Goal: Task Accomplishment & Management: Use online tool/utility

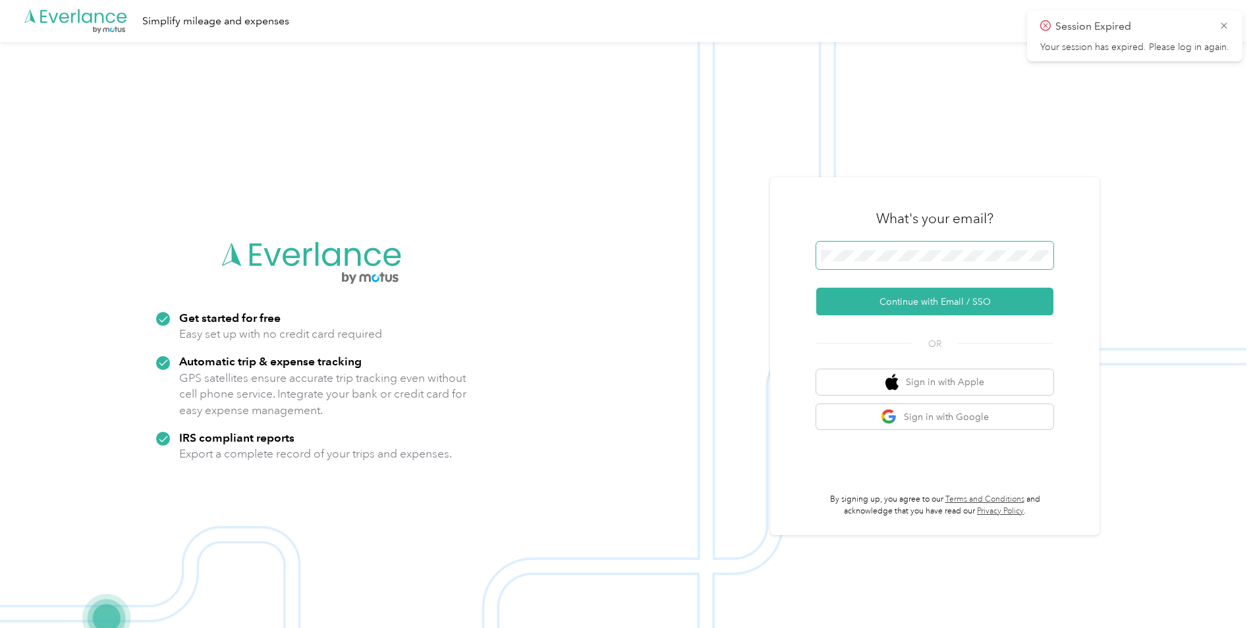
click at [887, 262] on span at bounding box center [934, 256] width 237 height 28
click at [889, 297] on button "Continue with Email / SSO" at bounding box center [934, 302] width 237 height 28
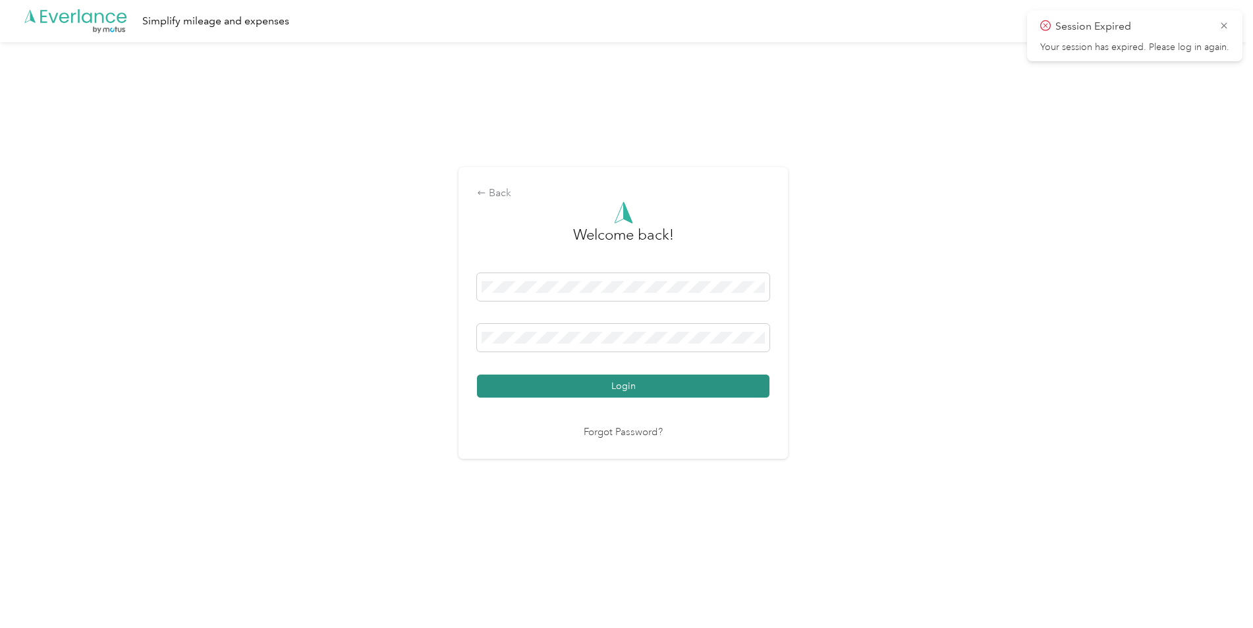
click at [644, 390] on button "Login" at bounding box center [623, 386] width 292 height 23
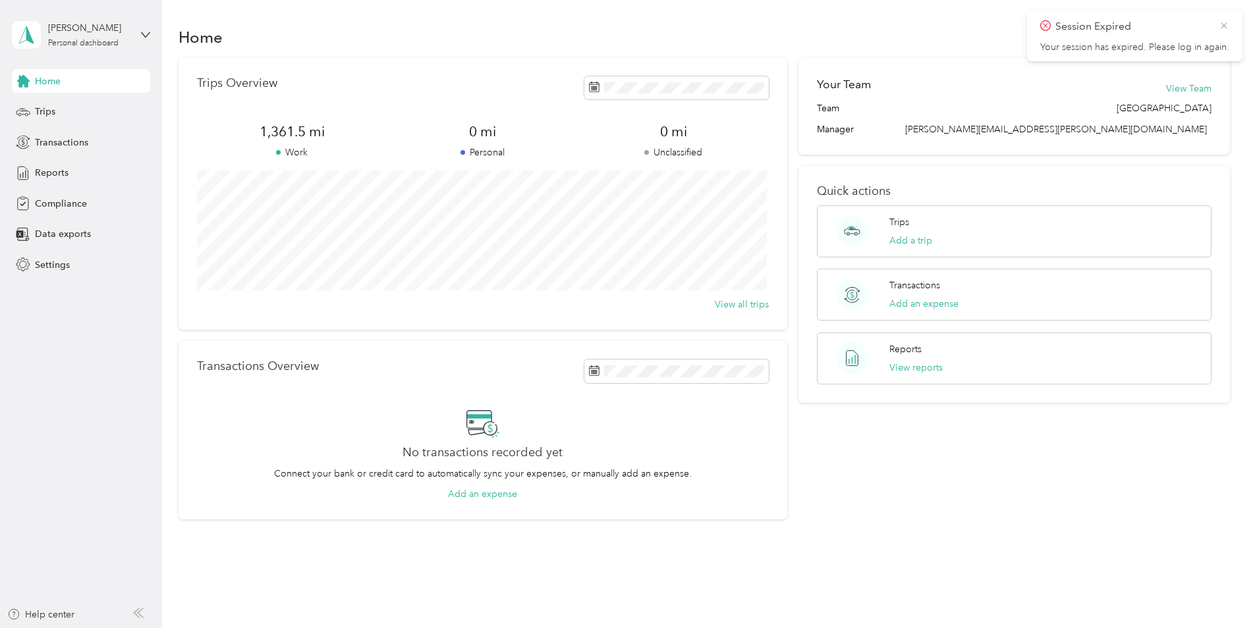
click at [1228, 28] on icon at bounding box center [1224, 26] width 11 height 12
click at [56, 111] on div "Trips" at bounding box center [81, 112] width 138 height 24
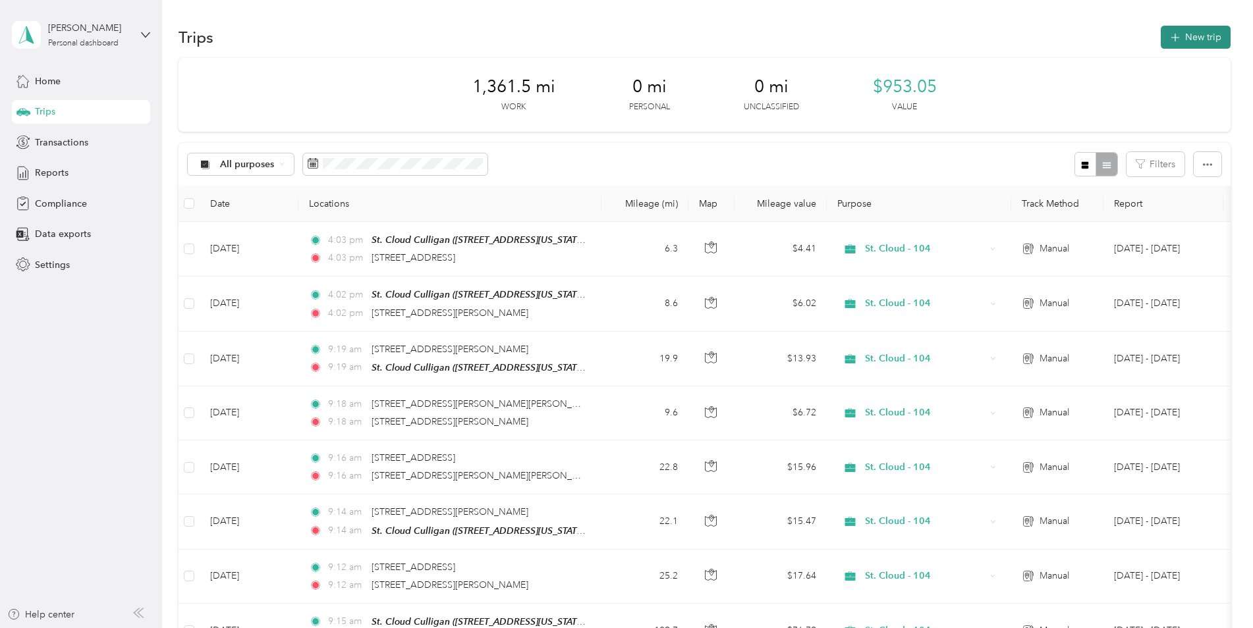
click at [1214, 41] on button "New trip" at bounding box center [1196, 37] width 70 height 23
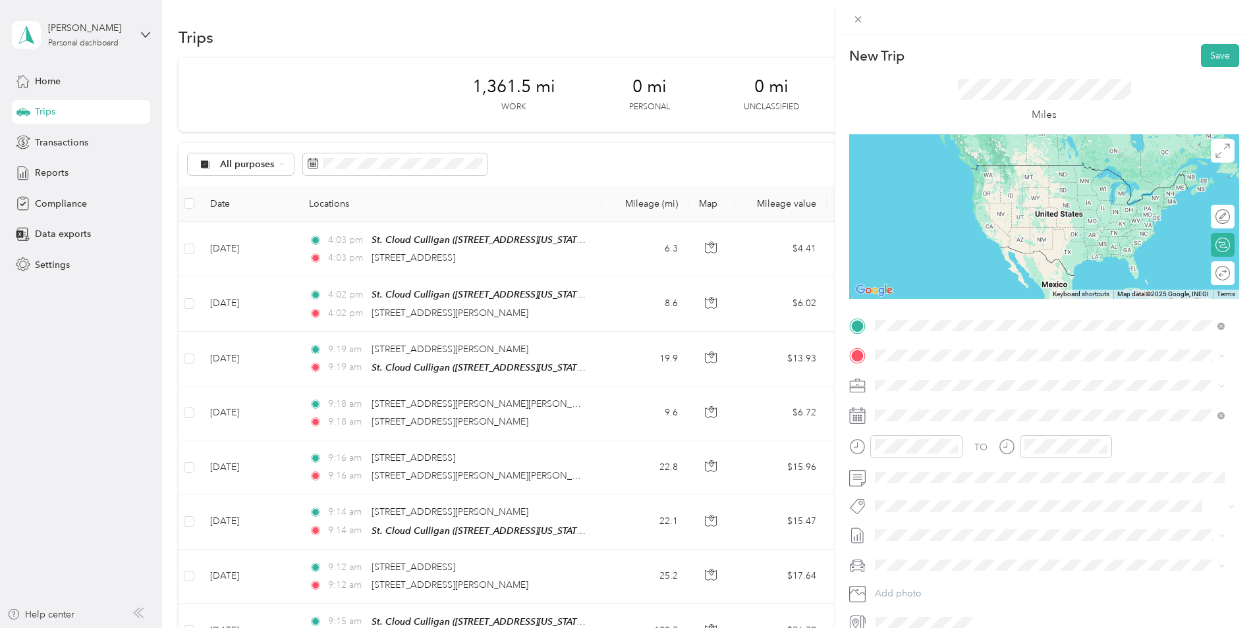
click at [947, 397] on ol "From search results [STREET_ADDRESS][US_STATE] [GEOGRAPHIC_DATA][US_STATE] [STR…" at bounding box center [1049, 416] width 359 height 158
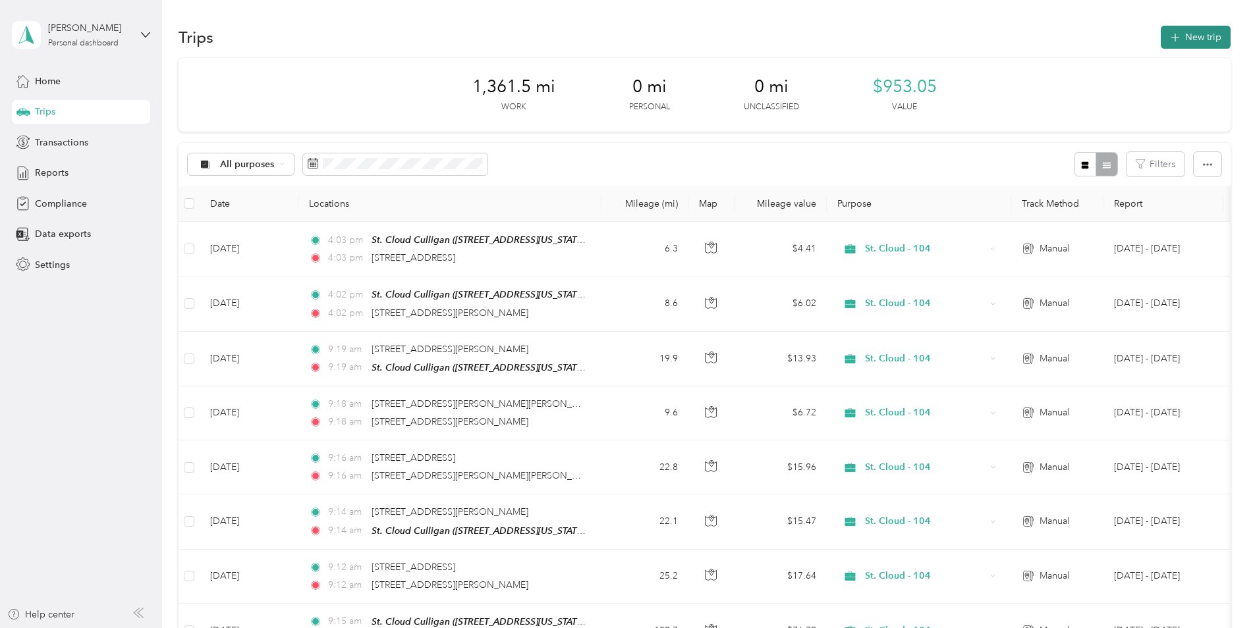
click at [1173, 40] on icon "button" at bounding box center [1174, 37] width 15 height 15
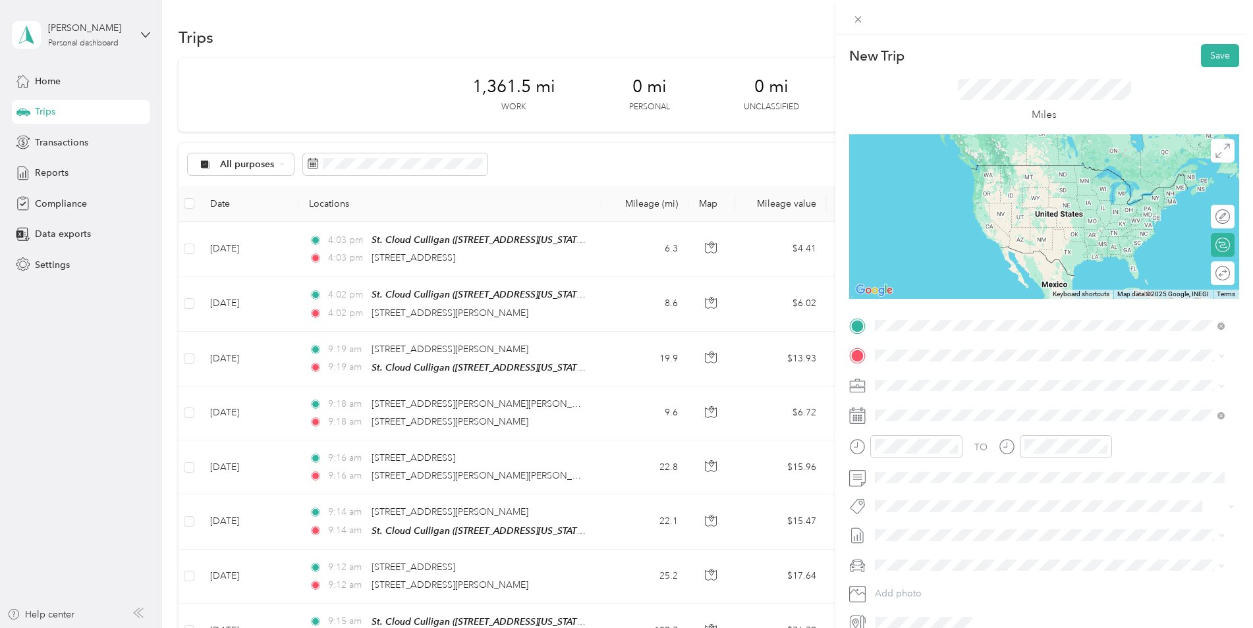
click at [926, 388] on button "TEAM" at bounding box center [920, 380] width 41 height 16
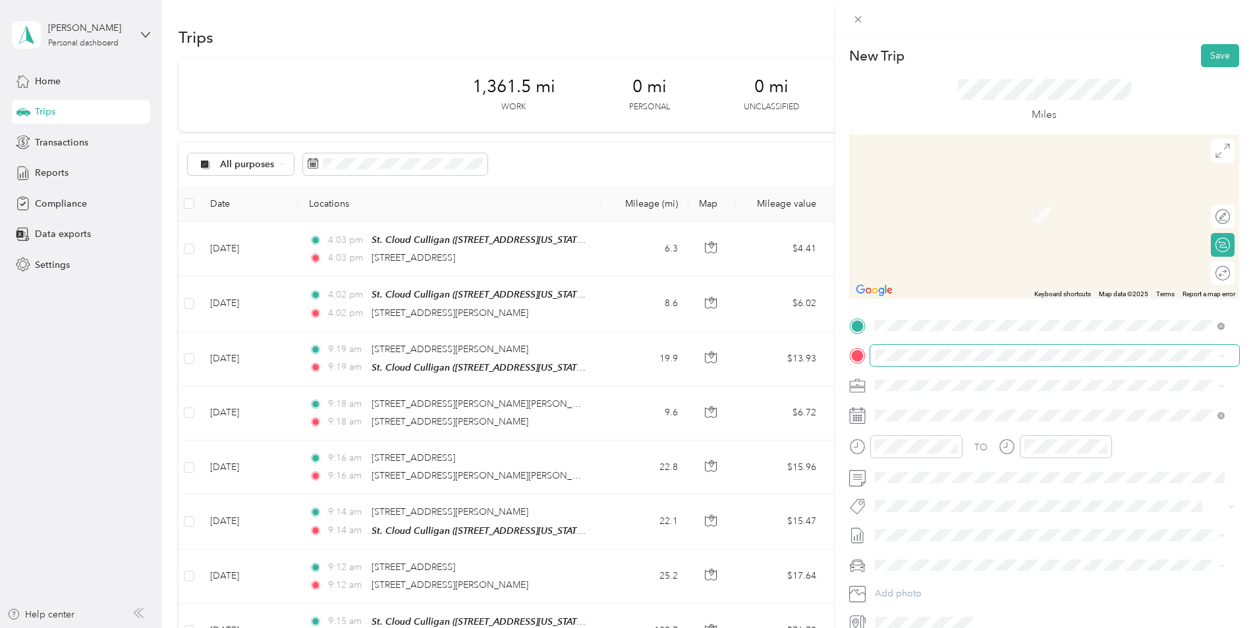
click at [889, 362] on span at bounding box center [1054, 355] width 369 height 21
click at [921, 413] on div "[STREET_ADDRESS][US_STATE]" at bounding box center [1049, 404] width 341 height 18
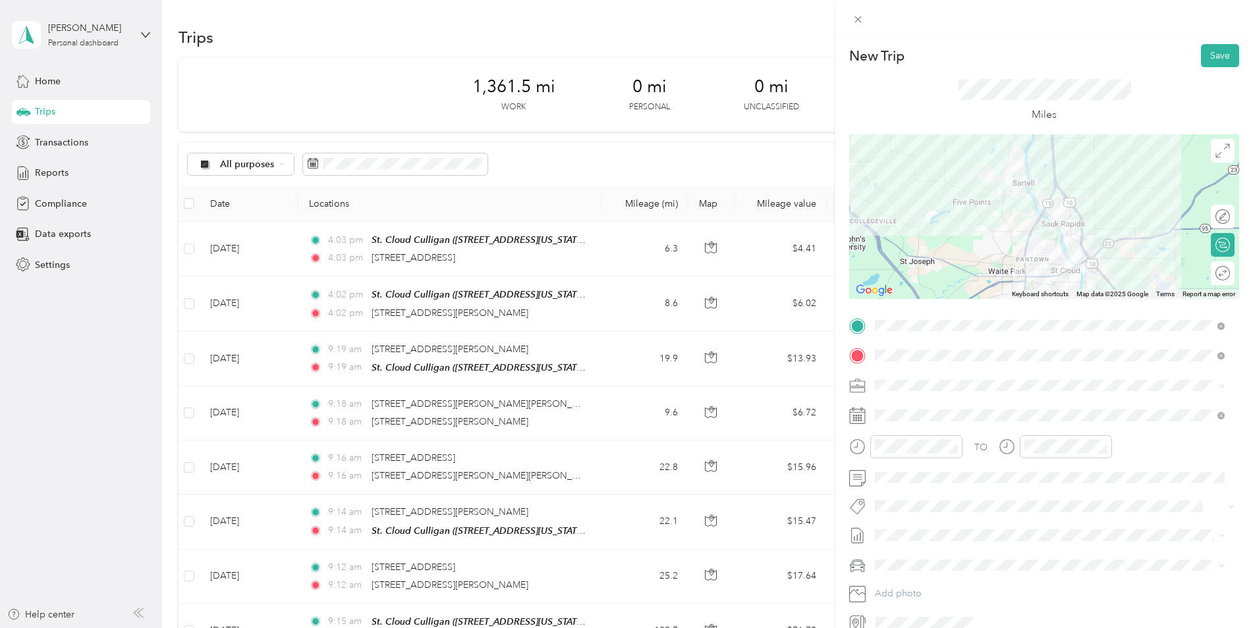
click at [1219, 276] on div "Round trip" at bounding box center [1223, 274] width 24 height 24
click at [1225, 276] on div at bounding box center [1227, 274] width 5 height 14
click at [939, 395] on span at bounding box center [1054, 385] width 369 height 21
click at [931, 523] on span "St. Cloud - 104" at bounding box center [910, 523] width 63 height 11
click at [916, 574] on span "[DATE] - [DATE]" at bounding box center [908, 579] width 66 height 14
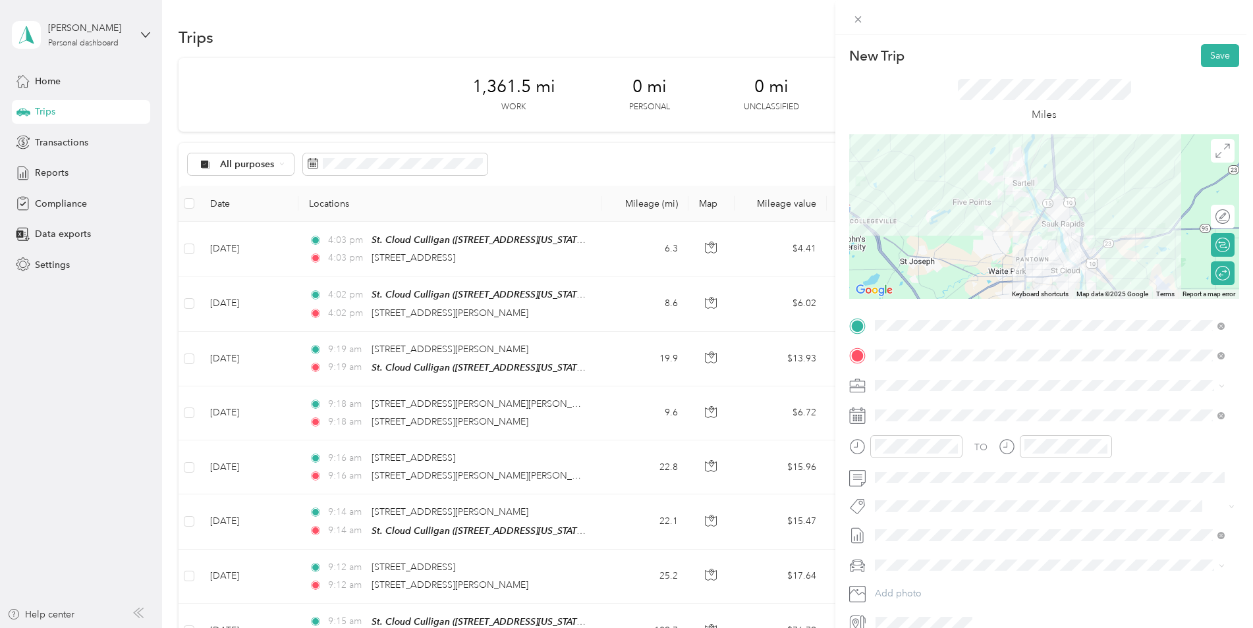
click at [915, 558] on span at bounding box center [1054, 565] width 369 height 21
click at [915, 590] on span "Ram 1500" at bounding box center [899, 588] width 41 height 11
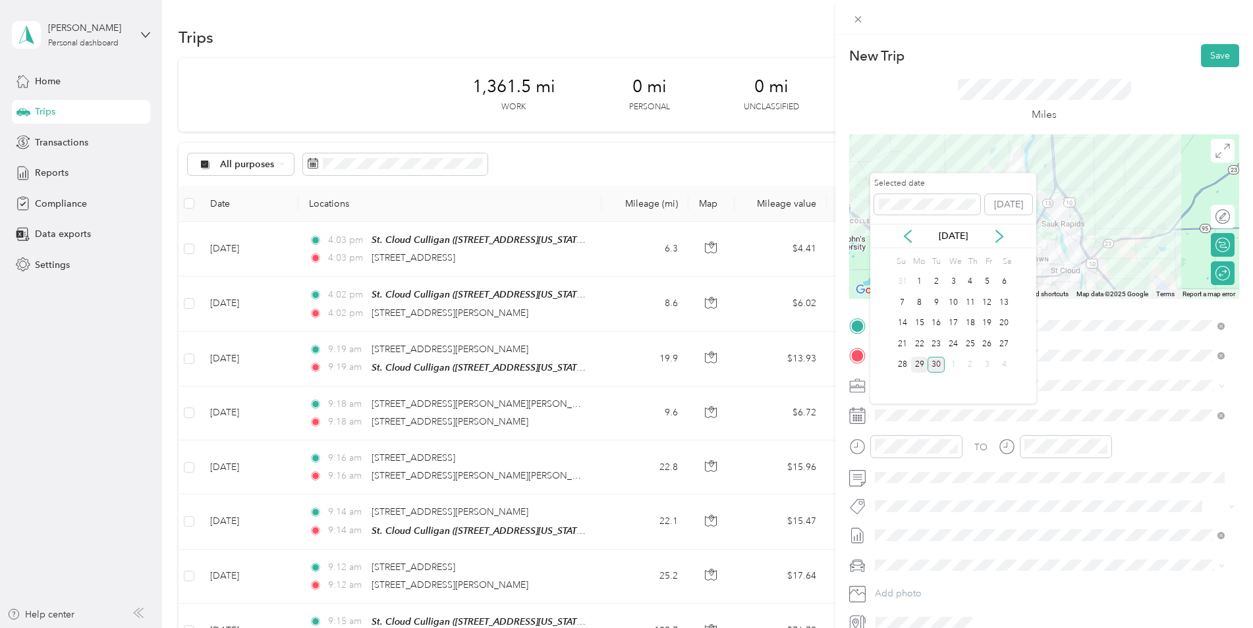
click at [922, 358] on div "29" at bounding box center [919, 365] width 17 height 16
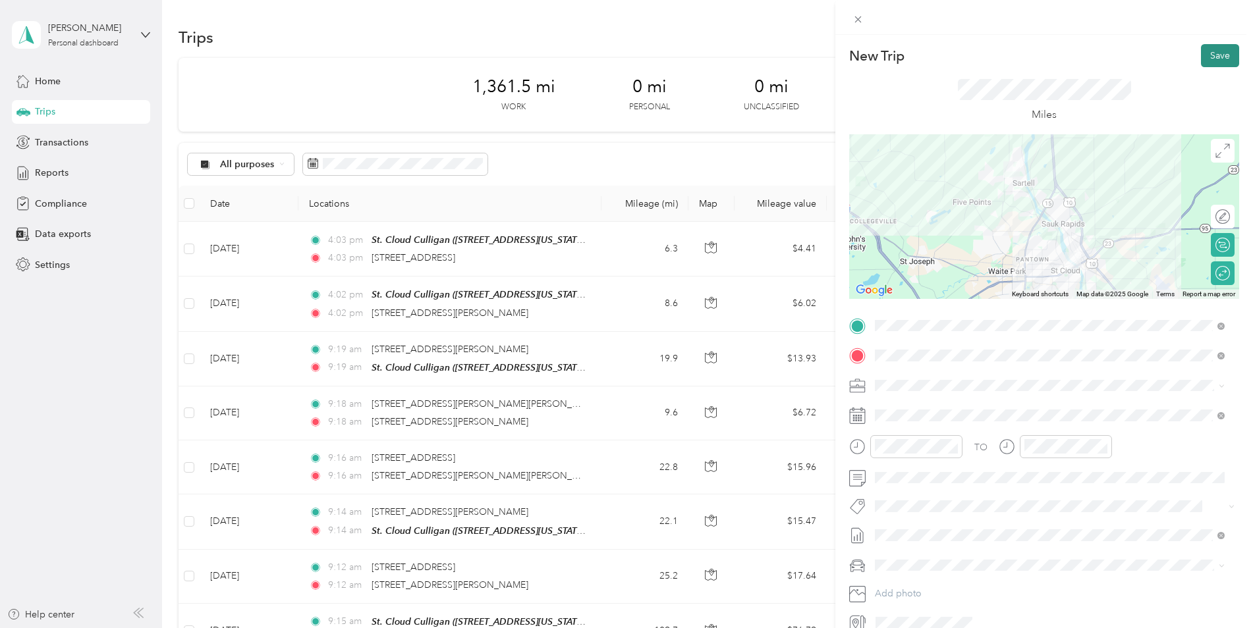
click at [1218, 54] on button "Save" at bounding box center [1220, 55] width 38 height 23
